Goal: Task Accomplishment & Management: Use online tool/utility

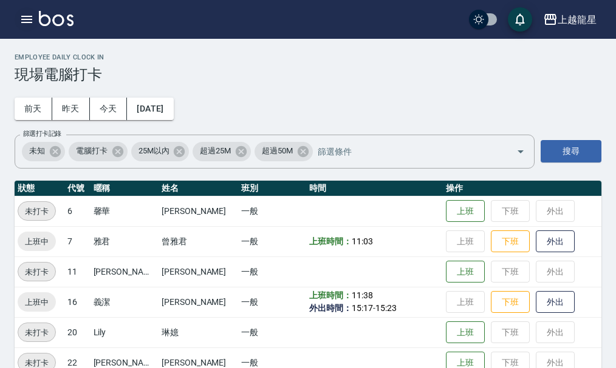
click at [28, 13] on icon "button" at bounding box center [26, 19] width 15 height 15
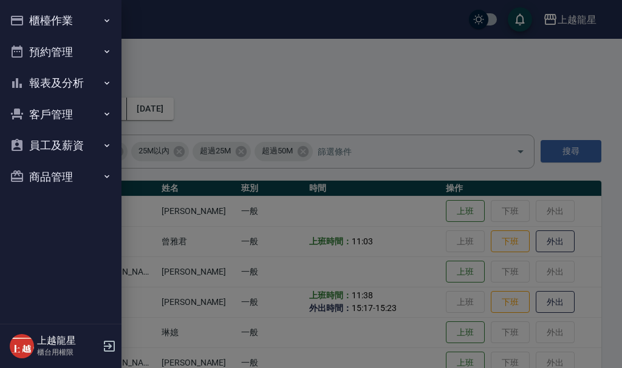
click at [42, 13] on button "櫃檯作業" at bounding box center [61, 21] width 112 height 32
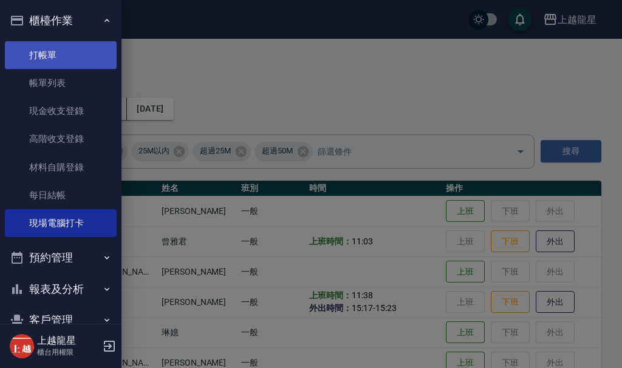
click at [58, 58] on link "打帳單" at bounding box center [61, 55] width 112 height 28
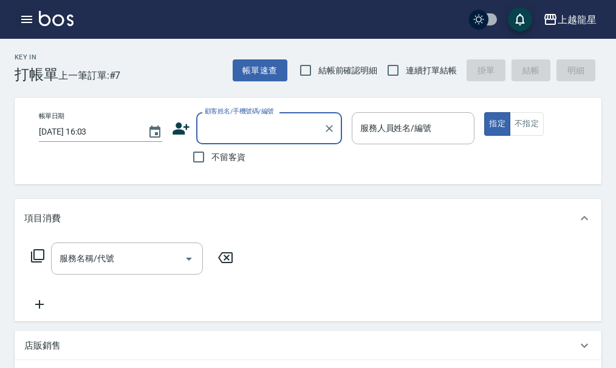
click at [20, 18] on icon "button" at bounding box center [26, 19] width 15 height 15
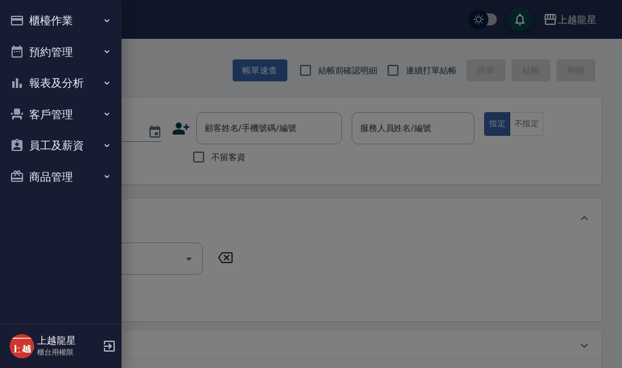
click at [54, 22] on button "櫃檯作業" at bounding box center [61, 21] width 112 height 32
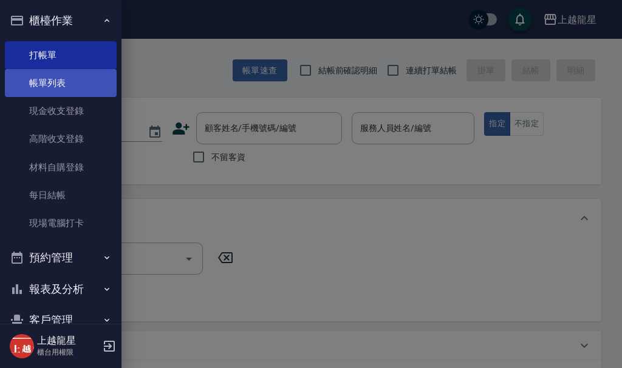
click at [92, 78] on link "帳單列表" at bounding box center [61, 83] width 112 height 28
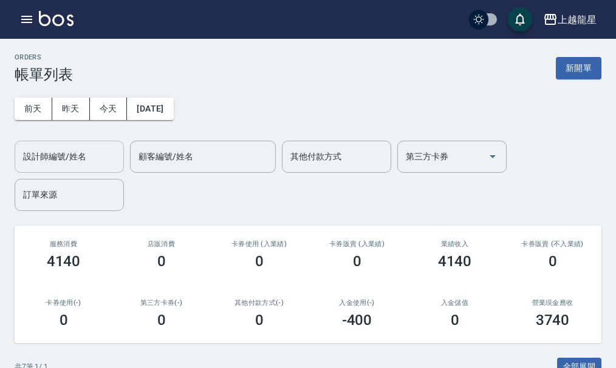
click at [74, 159] on input "設計師編號/姓名" at bounding box center [69, 156] width 98 height 21
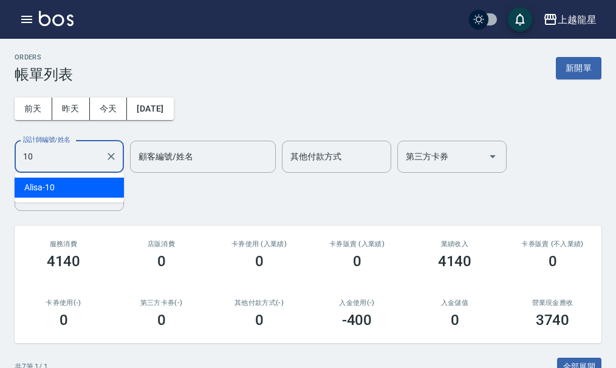
type input "Alisa-10"
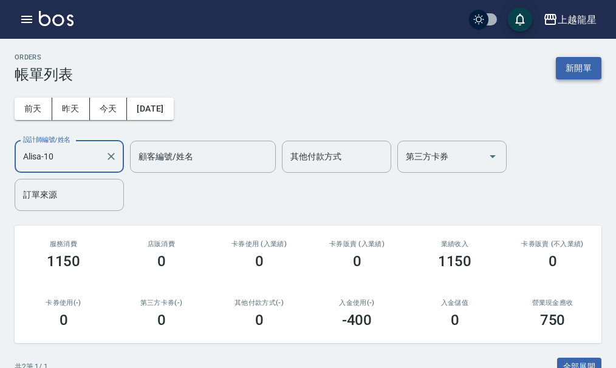
click at [577, 71] on button "新開單" at bounding box center [578, 68] width 46 height 22
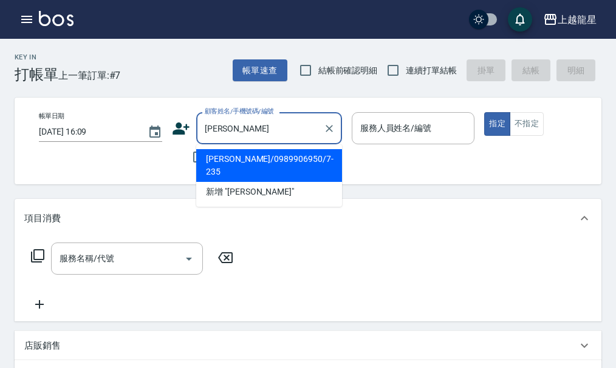
click at [261, 164] on li "[PERSON_NAME]/0989906950/7-235" at bounding box center [269, 165] width 146 height 33
type input "[PERSON_NAME]/0989906950/7-235"
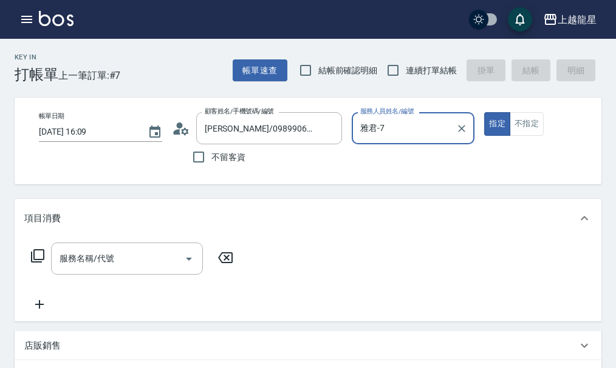
type input "雅君-7"
click at [124, 270] on input "服務名稱/代號" at bounding box center [117, 258] width 123 height 21
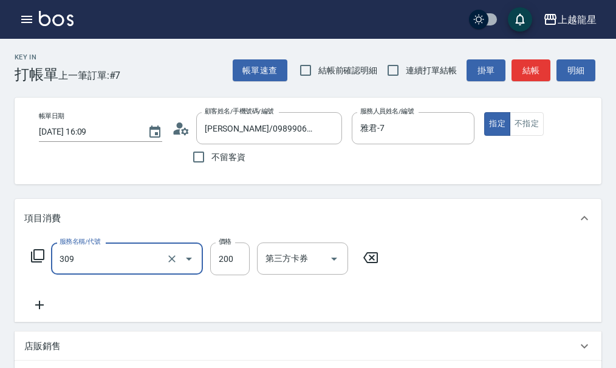
type input "剪髮(國小)(309)"
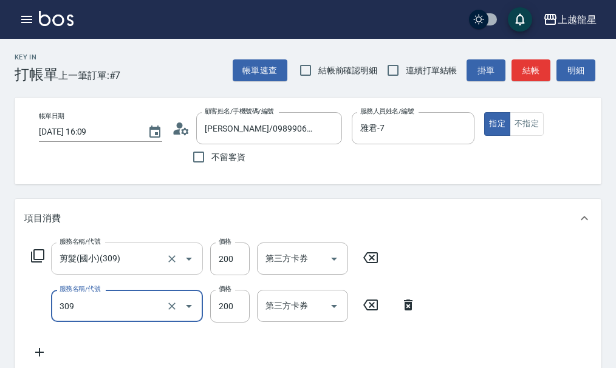
type input "剪髮(國小)(309)"
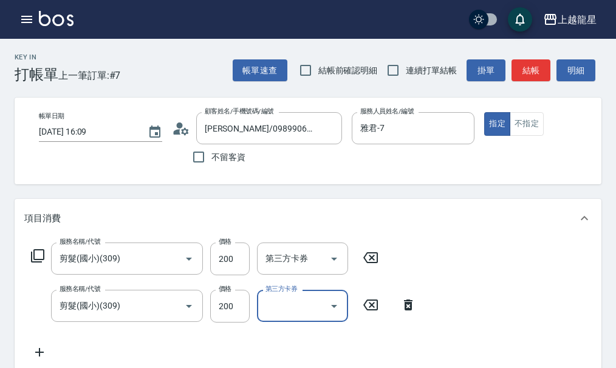
click at [534, 70] on button "結帳" at bounding box center [530, 70] width 39 height 22
